Goal: Task Accomplishment & Management: Complete application form

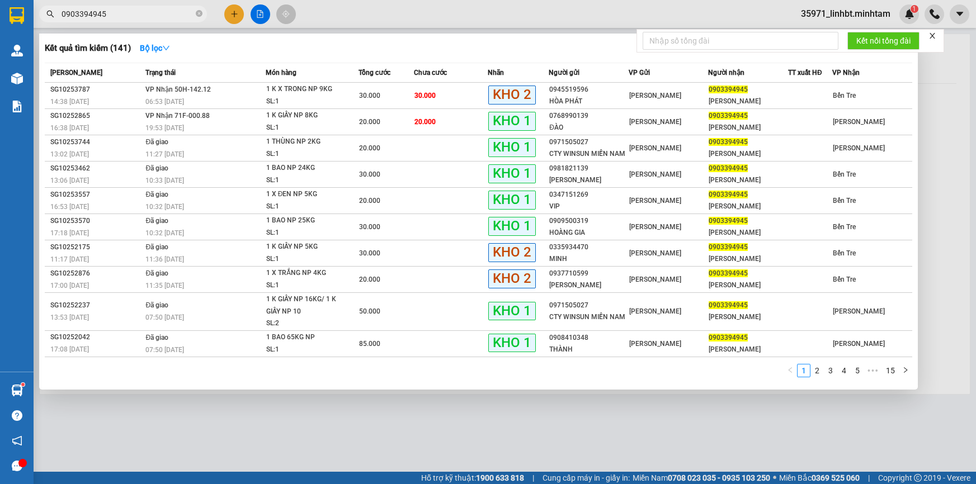
click at [181, 20] on input "0903394945" at bounding box center [128, 14] width 132 height 12
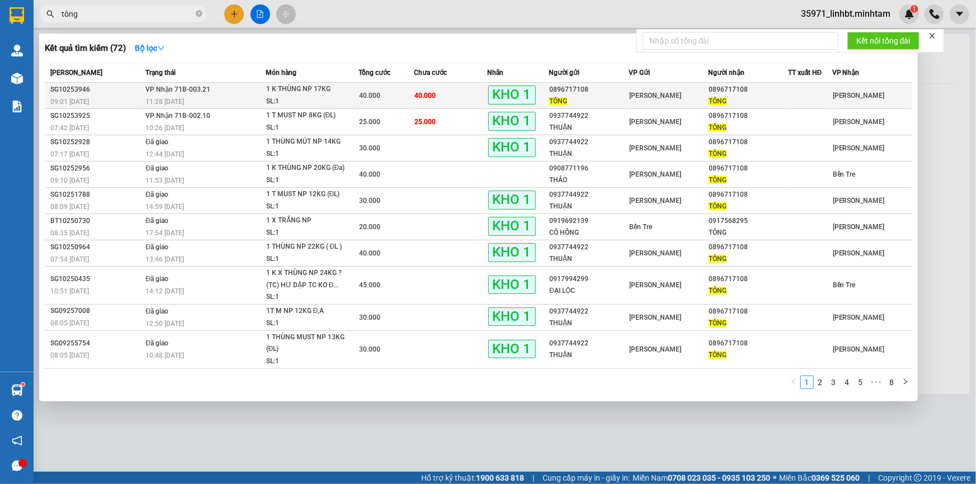
type input "tông"
click at [383, 95] on div "40.000" at bounding box center [386, 95] width 54 height 12
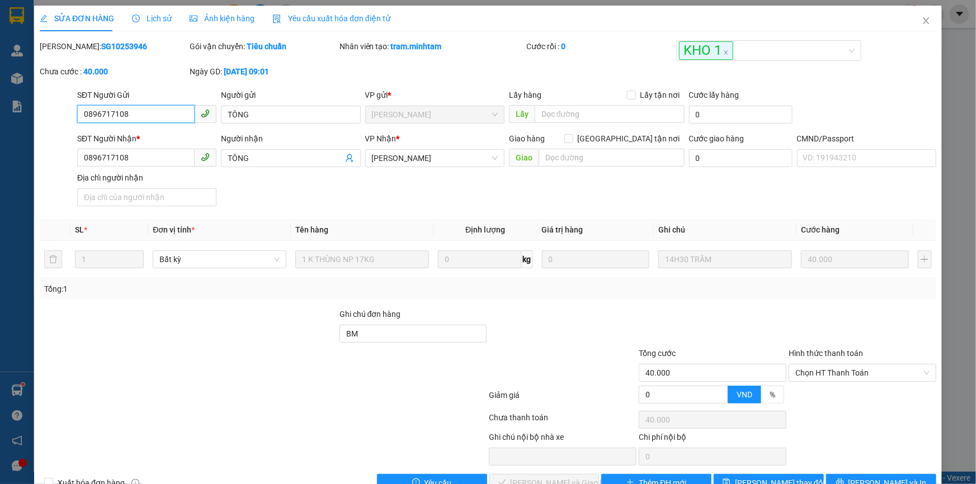
type input "0896717108"
type input "TÔNG"
type input "0896717108"
type input "TÔNG"
type input "BM"
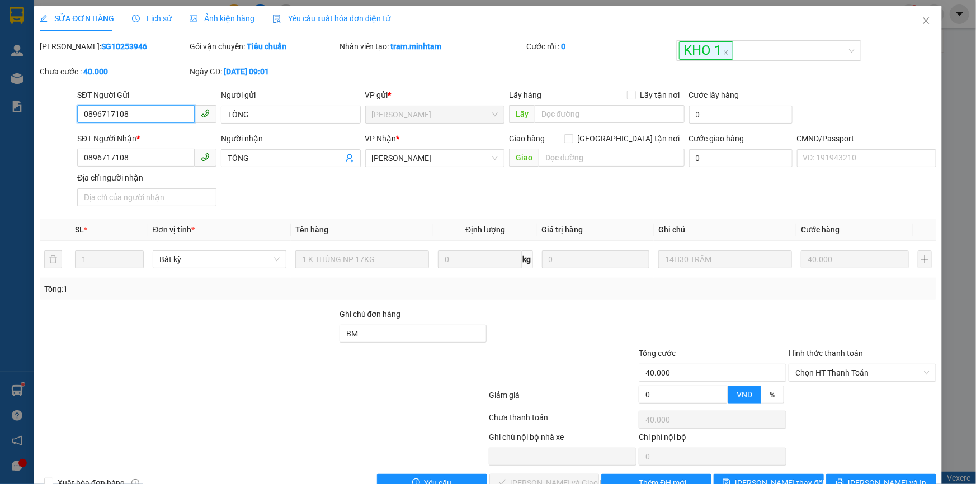
type input "40.000"
click at [850, 362] on div "Hình thức thanh toán" at bounding box center [863, 355] width 148 height 17
click at [845, 372] on span "Chọn HT Thanh Toán" at bounding box center [862, 373] width 134 height 17
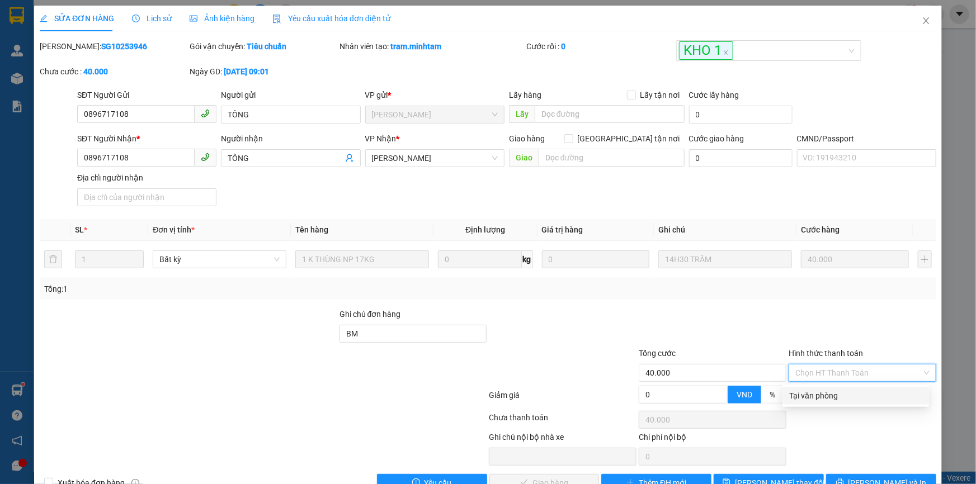
click at [840, 387] on div "Tại văn phòng" at bounding box center [856, 396] width 147 height 18
type input "0"
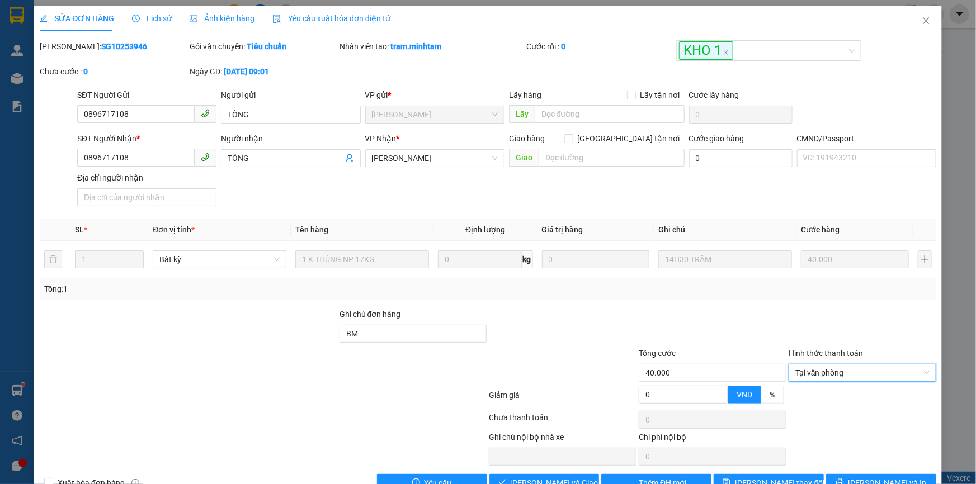
click at [494, 342] on div at bounding box center [563, 327] width 150 height 39
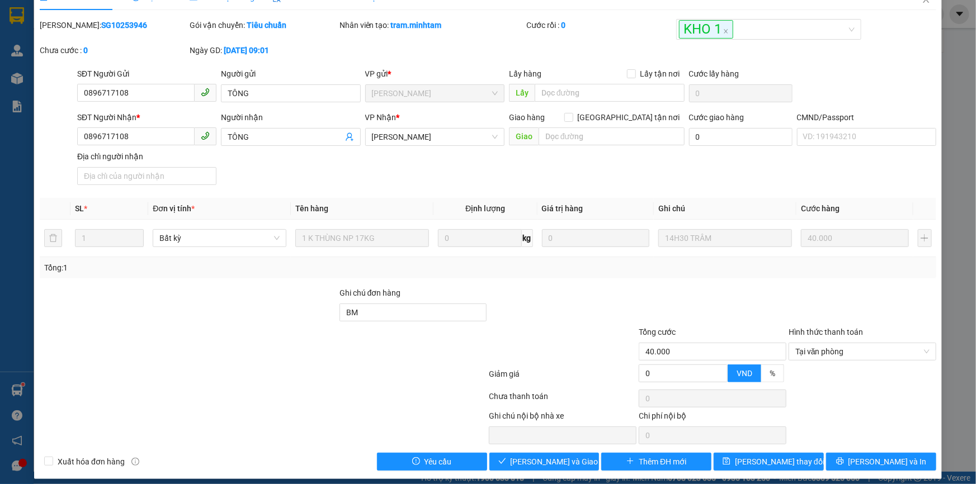
scroll to position [31, 0]
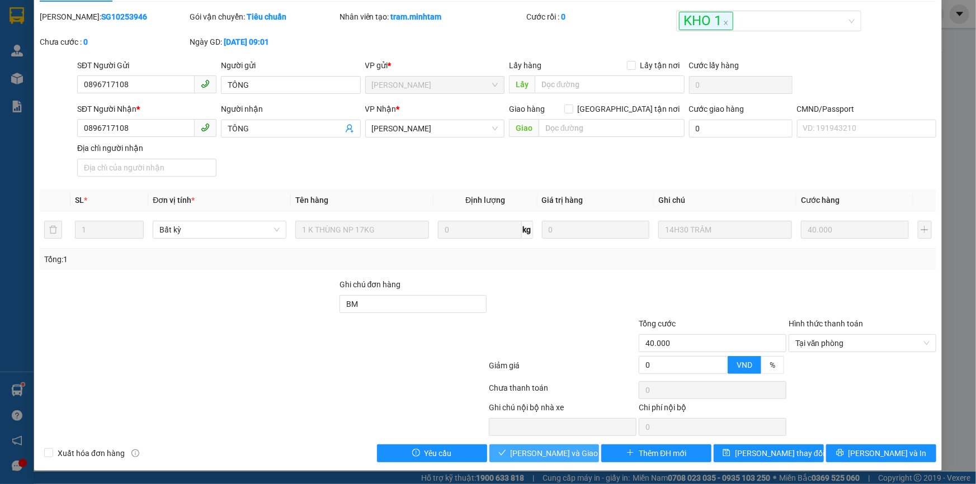
click at [522, 454] on span "[PERSON_NAME] và Giao hàng" at bounding box center [564, 453] width 107 height 12
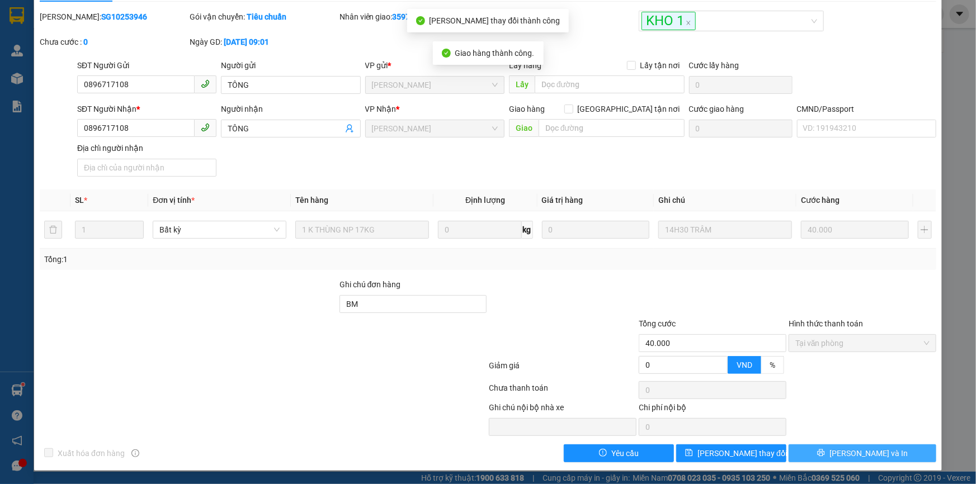
click at [860, 449] on span "[PERSON_NAME] và In" at bounding box center [869, 453] width 78 height 12
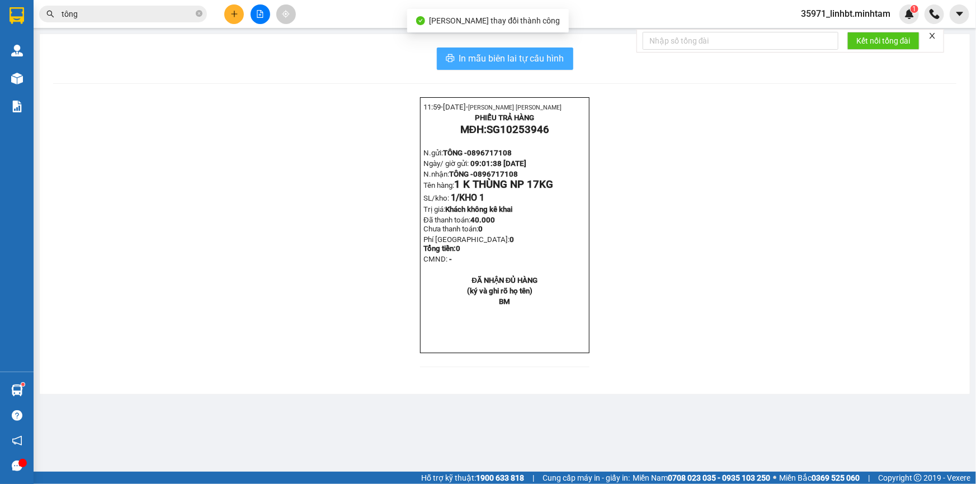
click at [564, 59] on button "In mẫu biên lai tự cấu hình" at bounding box center [505, 59] width 136 height 22
click at [160, 12] on input "tông" at bounding box center [128, 14] width 132 height 12
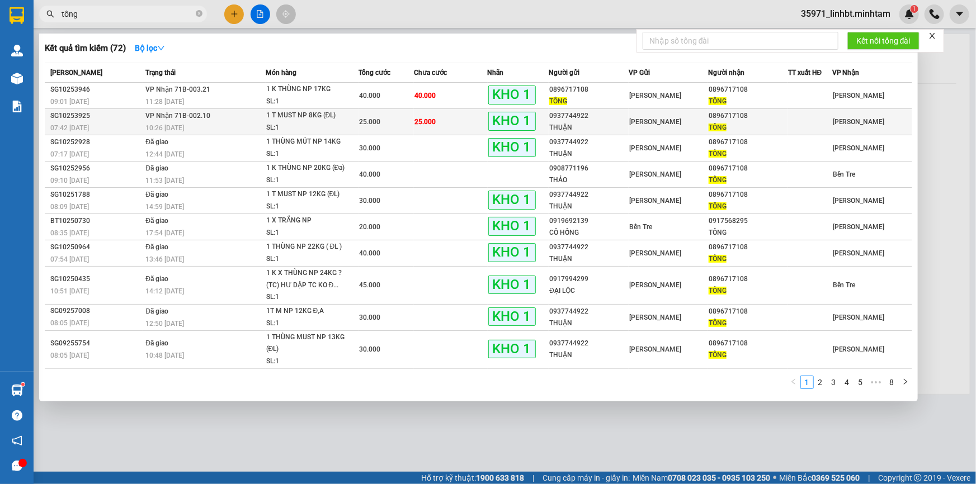
click at [459, 120] on td "25.000" at bounding box center [451, 122] width 74 height 26
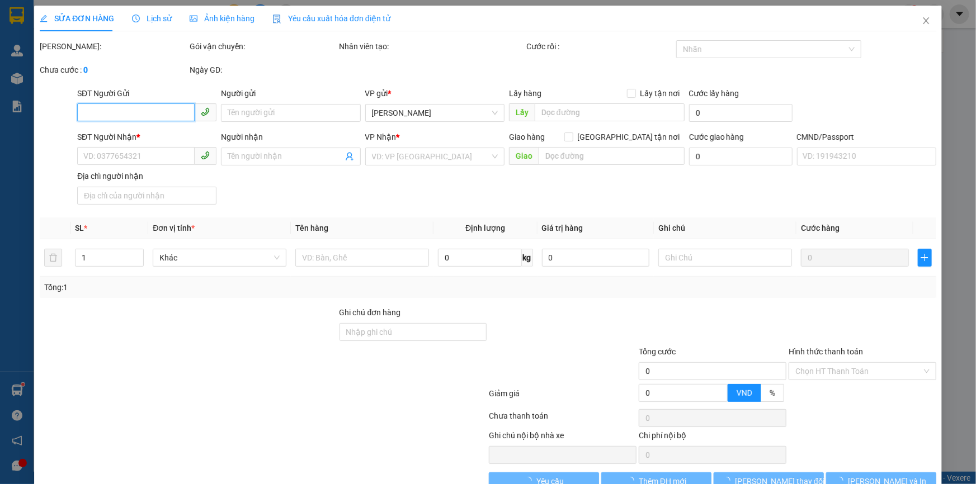
type input "0937744922"
type input "THUẬN"
type input "0896717108"
type input "TÔNG"
type input "KBM"
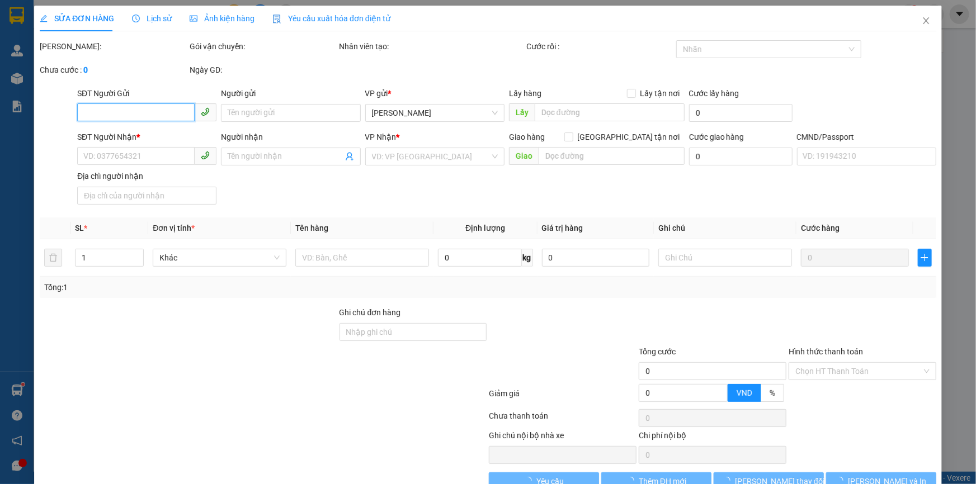
type input "25.000"
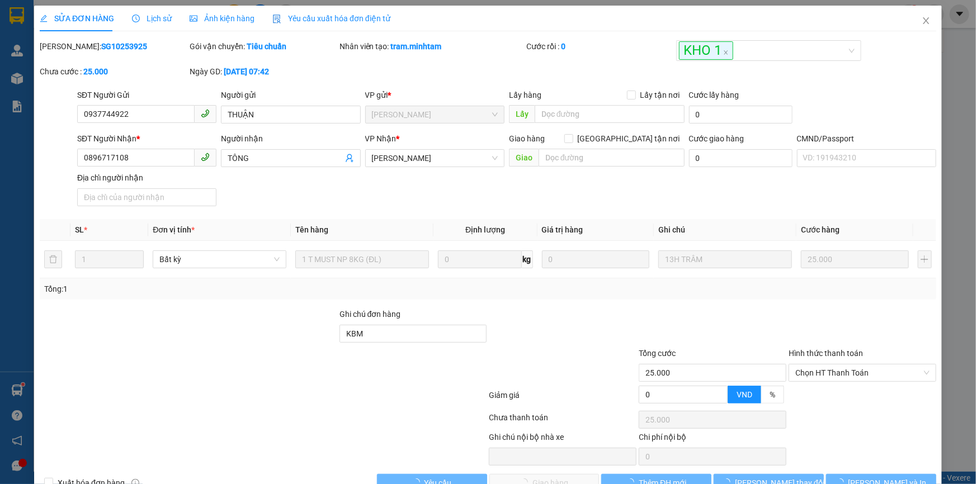
click at [841, 389] on div at bounding box center [863, 399] width 150 height 20
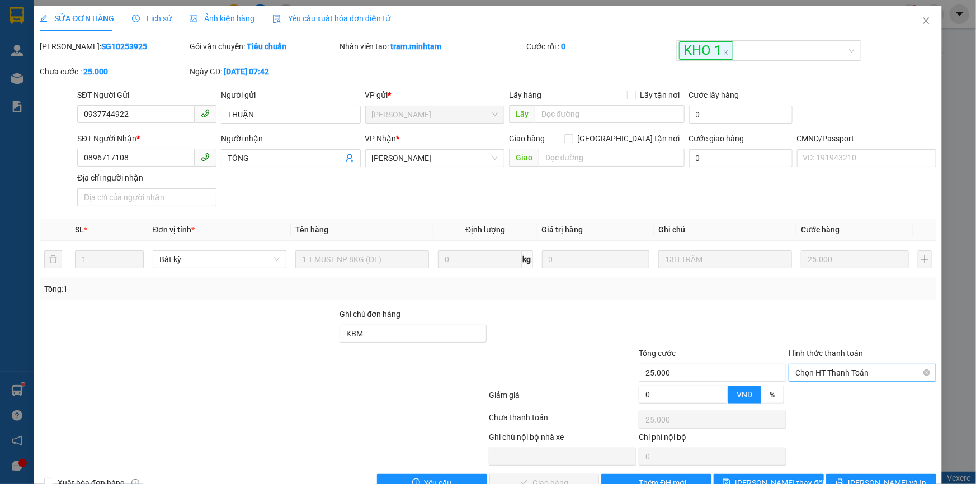
scroll to position [23, 0]
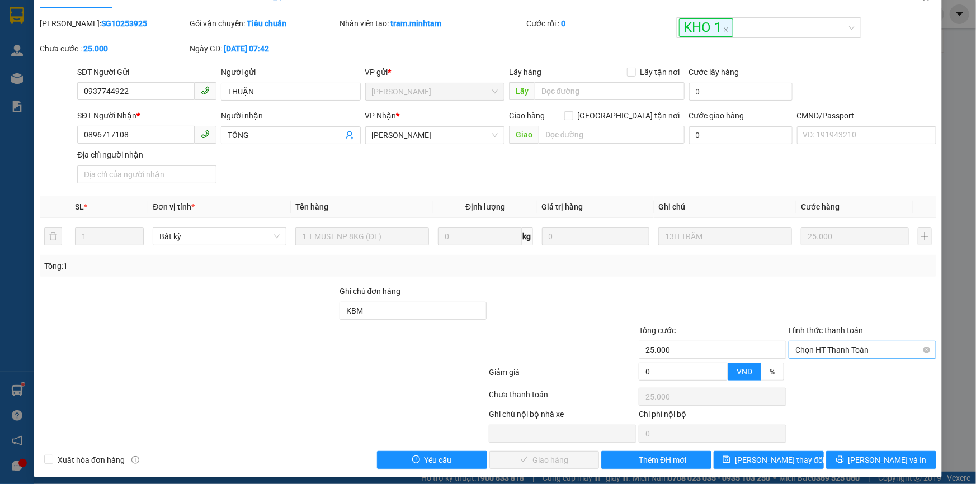
click at [838, 348] on span "Chọn HT Thanh Toán" at bounding box center [862, 350] width 134 height 17
click at [826, 371] on div "Tại văn phòng" at bounding box center [855, 373] width 133 height 12
type input "0"
click at [543, 461] on span "[PERSON_NAME] và Giao hàng" at bounding box center [564, 460] width 107 height 12
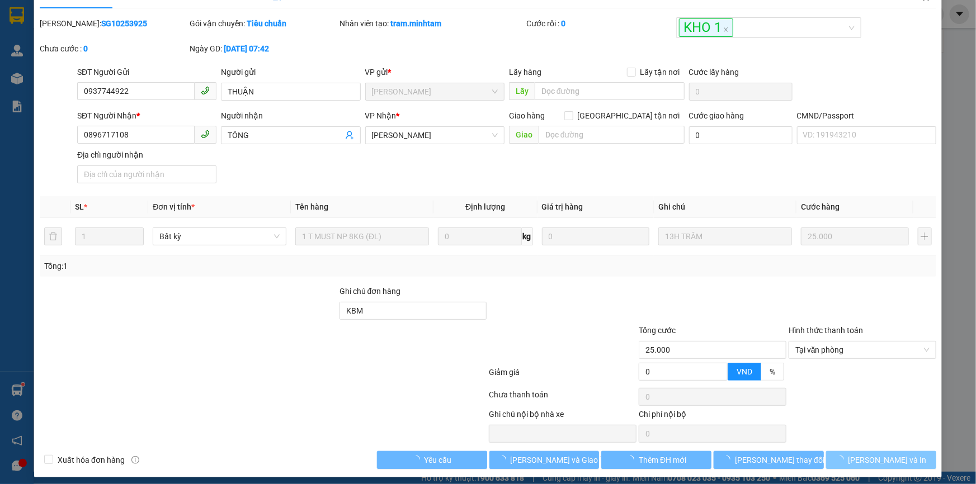
click at [849, 458] on span "loading" at bounding box center [842, 460] width 12 height 8
click at [864, 458] on button "[PERSON_NAME] và In" at bounding box center [881, 460] width 110 height 18
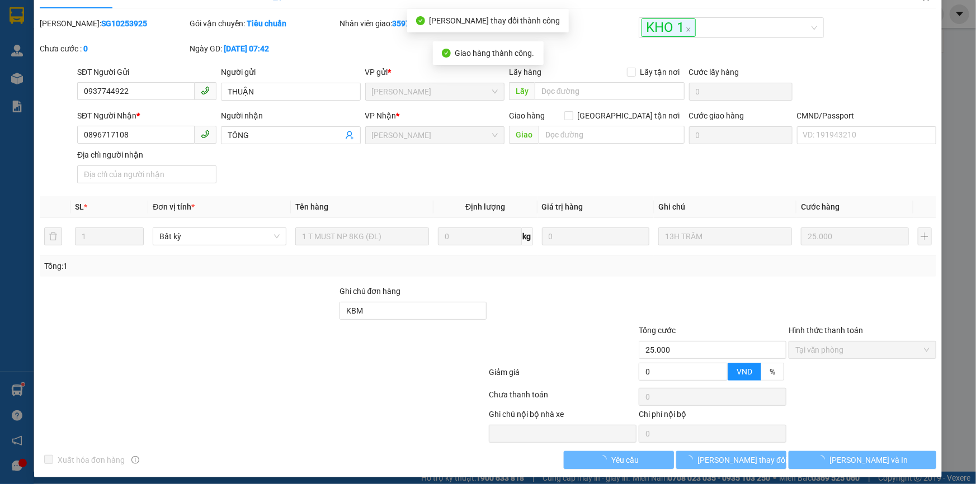
click at [864, 458] on span "[PERSON_NAME] và In" at bounding box center [869, 460] width 78 height 12
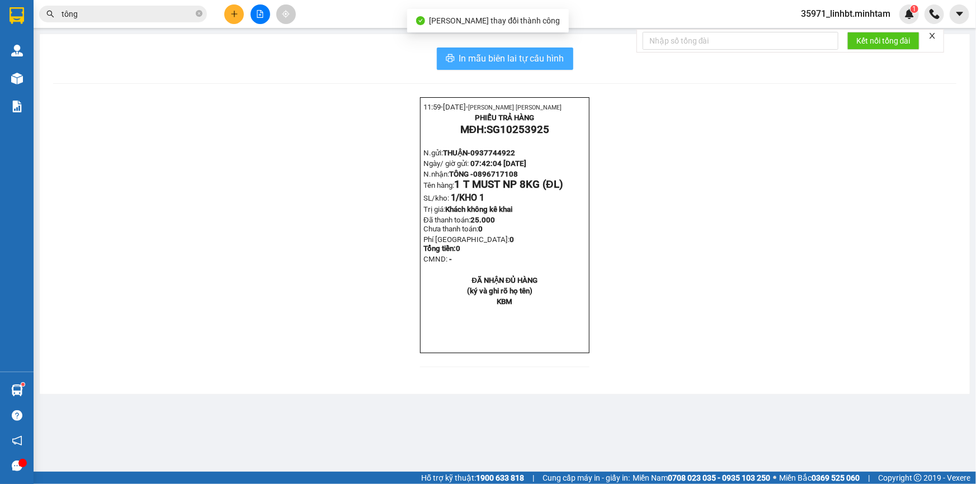
click at [533, 53] on span "In mẫu biên lai tự cấu hình" at bounding box center [511, 58] width 105 height 14
click at [234, 7] on button at bounding box center [234, 14] width 20 height 20
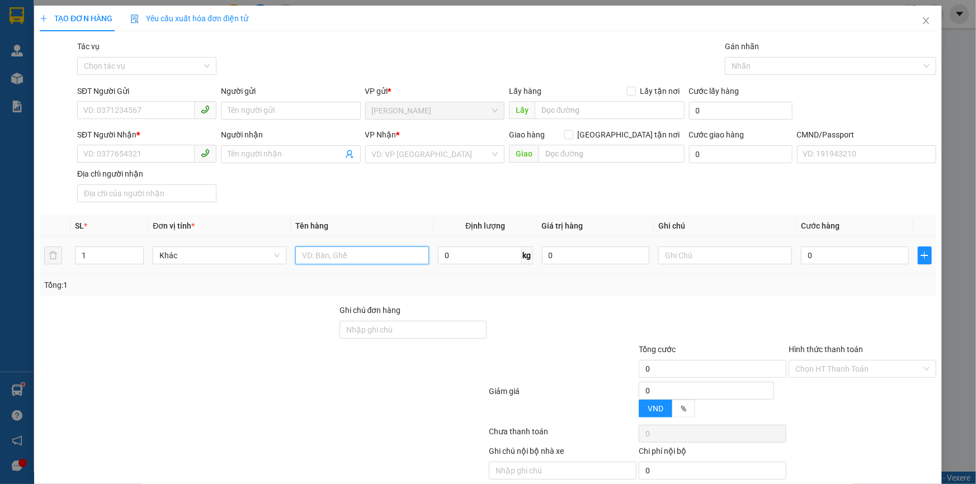
click at [383, 255] on input "text" at bounding box center [362, 256] width 134 height 18
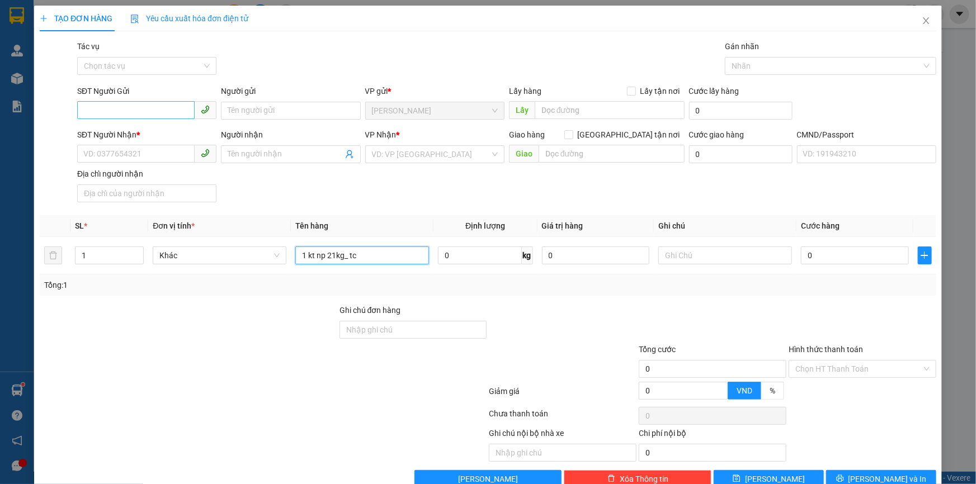
type input "1 kt np 21kg_ tc"
click at [125, 106] on input "SĐT Người Gửi" at bounding box center [135, 110] width 117 height 18
type input "0388852760"
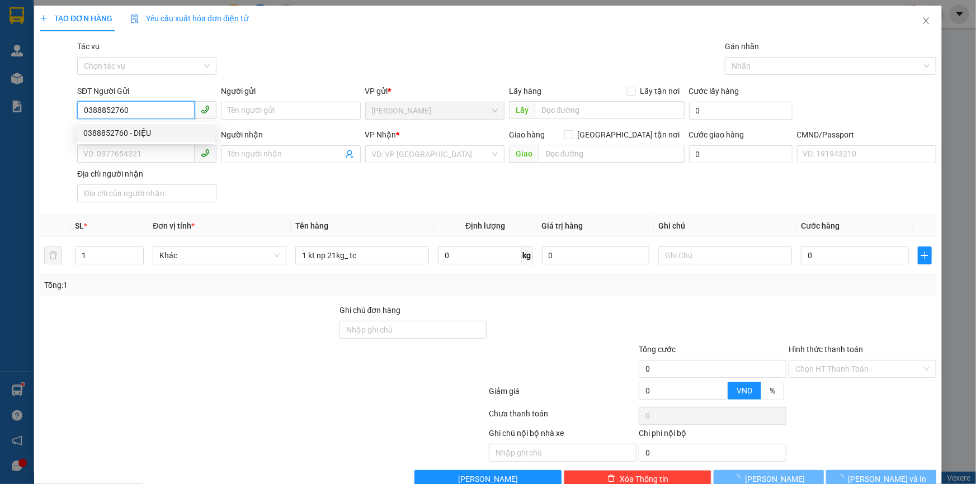
click at [123, 132] on div "0388852760 - DIỆU" at bounding box center [145, 133] width 125 height 12
type input "DIỆU"
type input "0969646230"
type input "KHẢI"
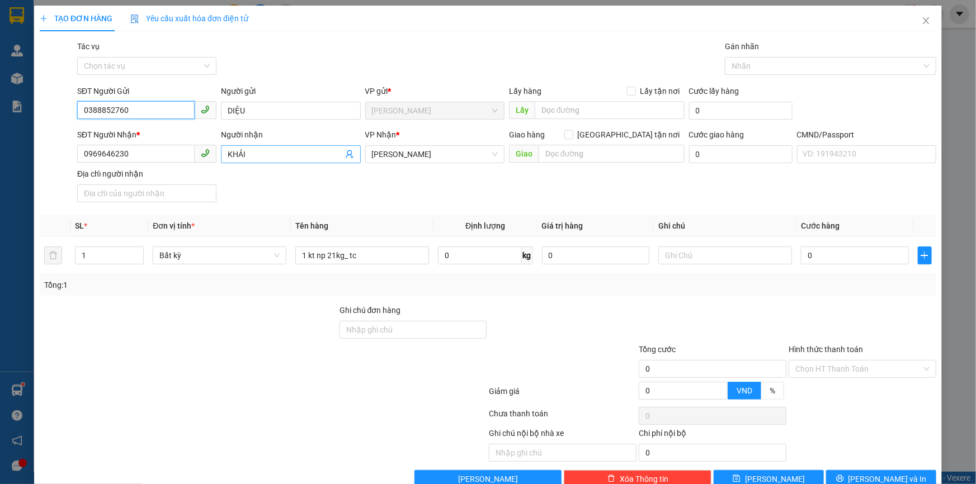
type input "0388852760"
click at [347, 157] on icon "user-add" at bounding box center [349, 154] width 9 height 9
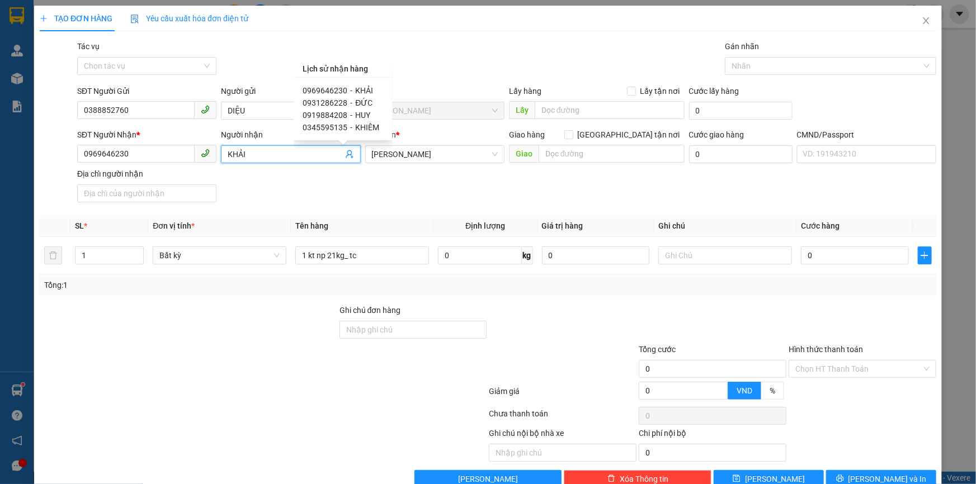
click at [364, 125] on span "KHIÊM" at bounding box center [367, 127] width 24 height 9
type input "0345595135"
type input "KHIÊM"
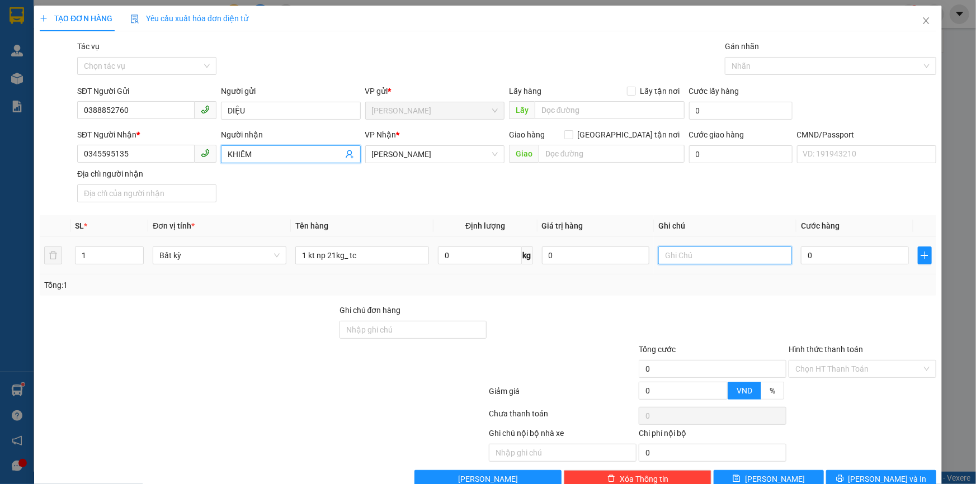
click at [699, 257] on input "text" at bounding box center [725, 256] width 134 height 18
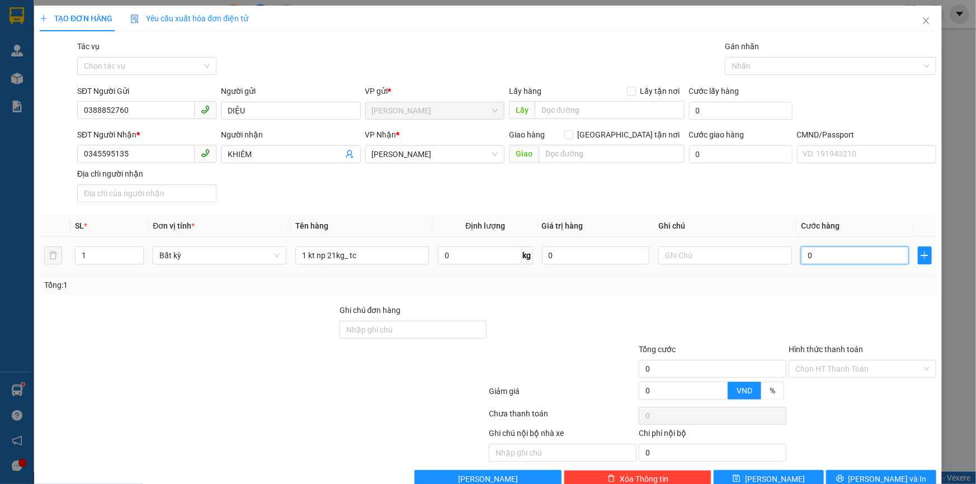
click at [855, 252] on input "0" at bounding box center [855, 256] width 108 height 18
type input "4"
type input "40"
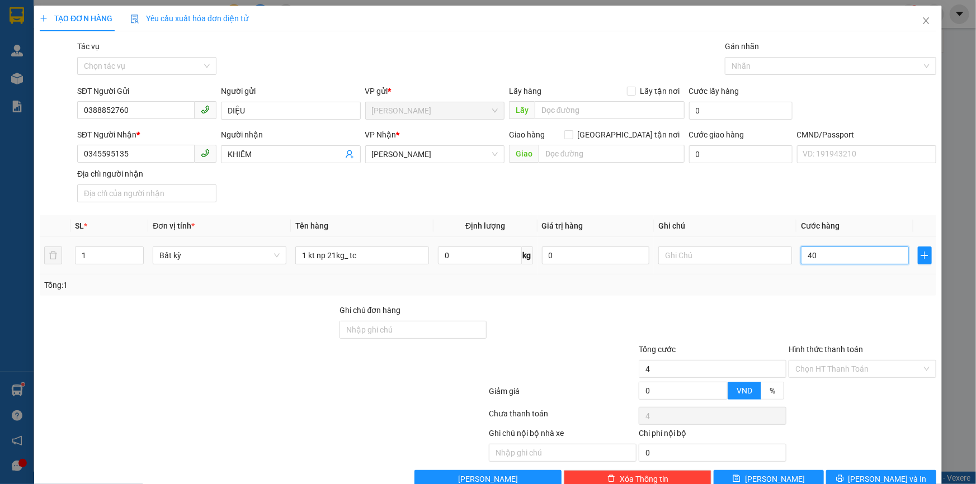
type input "40"
click at [680, 258] on input "text" at bounding box center [725, 256] width 134 height 18
type input "40.000"
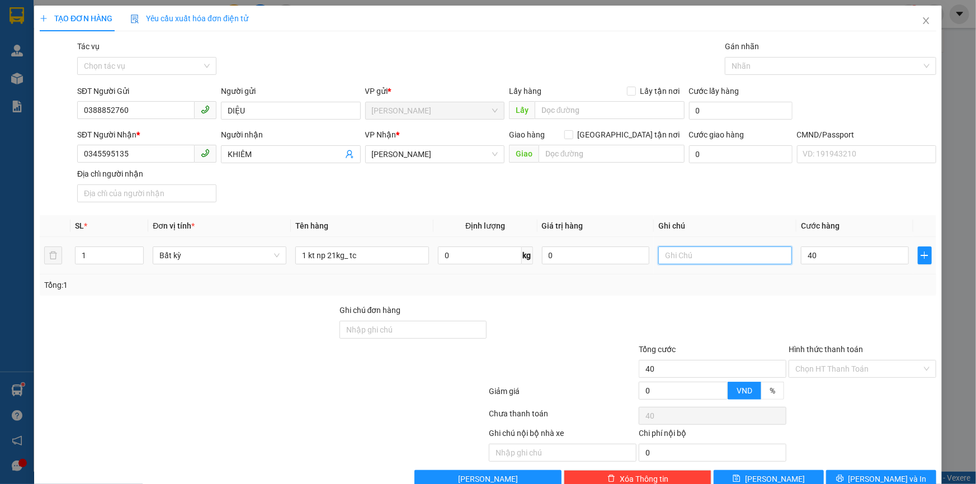
type input "40.000"
type input "16h linh"
click at [814, 367] on input "Hình thức thanh toán" at bounding box center [858, 369] width 126 height 17
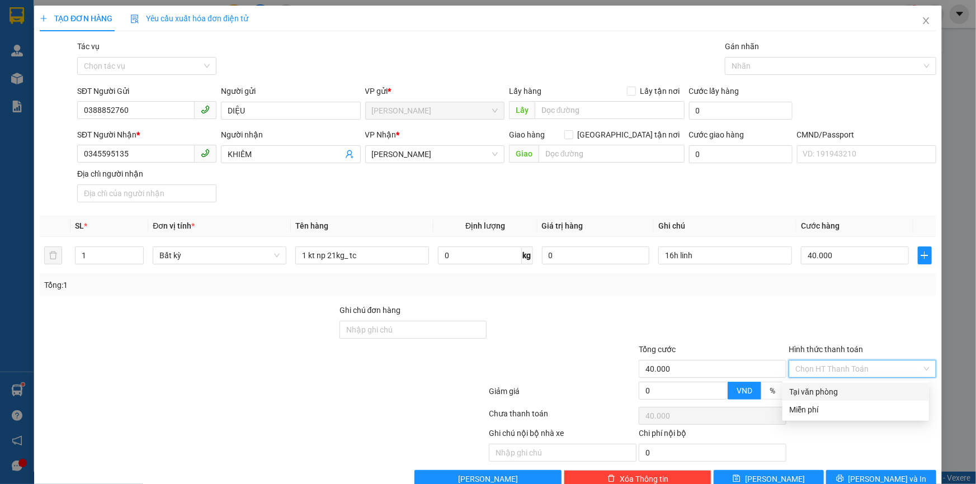
click at [801, 384] on div "Tại văn phòng" at bounding box center [856, 392] width 147 height 18
type input "0"
click at [712, 315] on div at bounding box center [713, 323] width 150 height 39
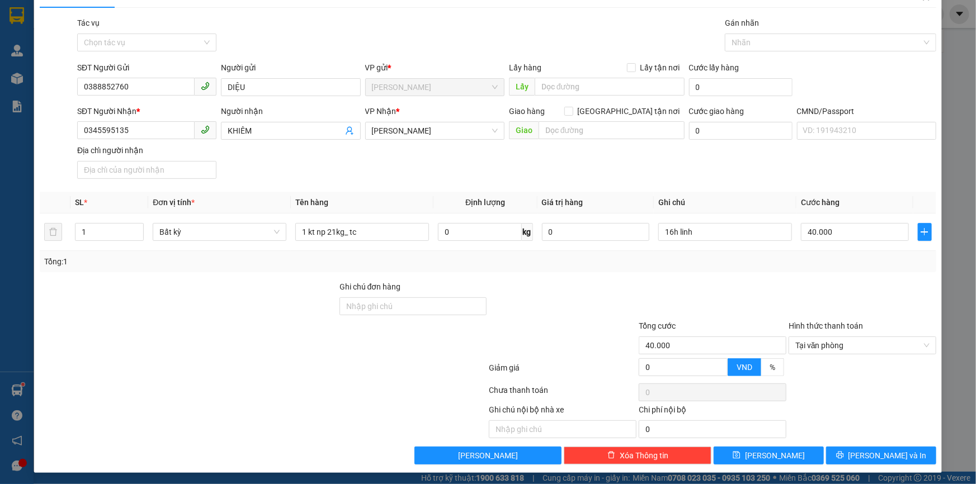
scroll to position [27, 0]
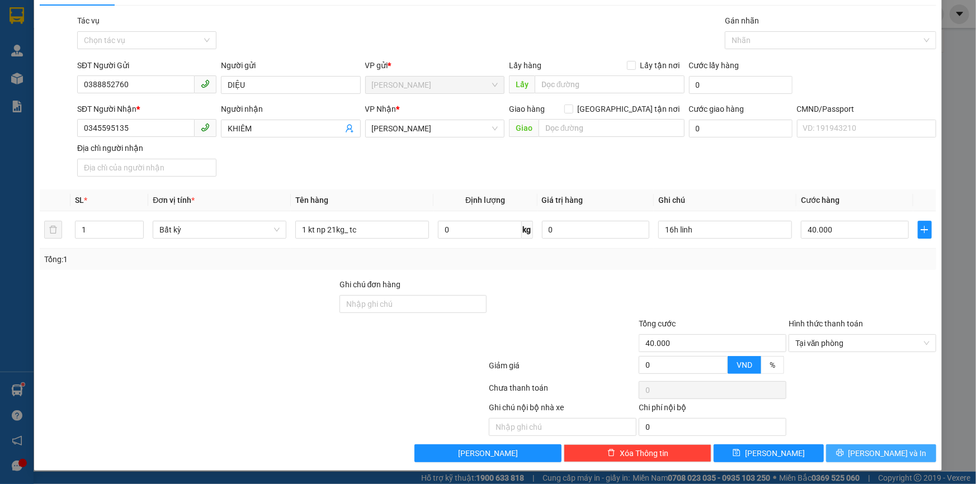
click at [844, 449] on icon "printer" at bounding box center [840, 453] width 8 height 8
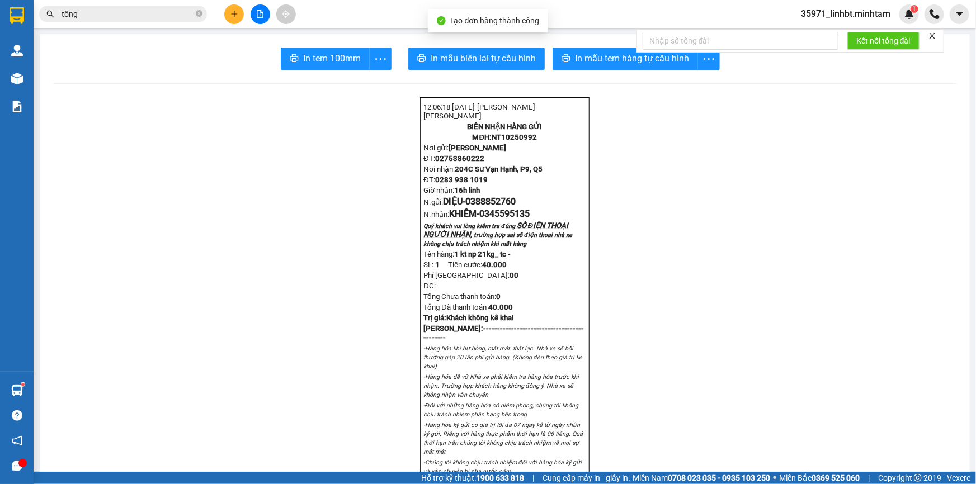
click at [567, 55] on button "In mẫu tem hàng tự cấu hình" at bounding box center [625, 59] width 145 height 22
drag, startPoint x: 318, startPoint y: 56, endPoint x: 323, endPoint y: 49, distance: 9.2
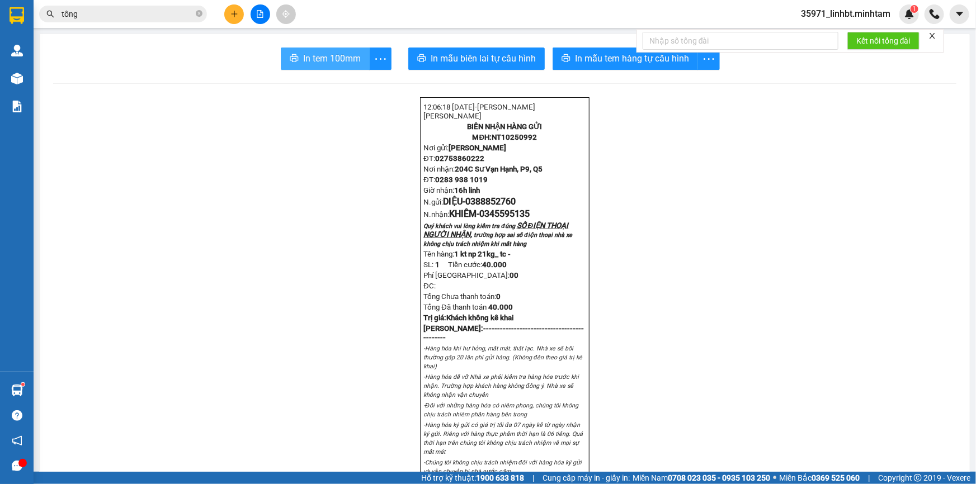
click at [318, 54] on span "In tem 100mm" at bounding box center [332, 58] width 58 height 14
